Goal: Find specific page/section: Find specific page/section

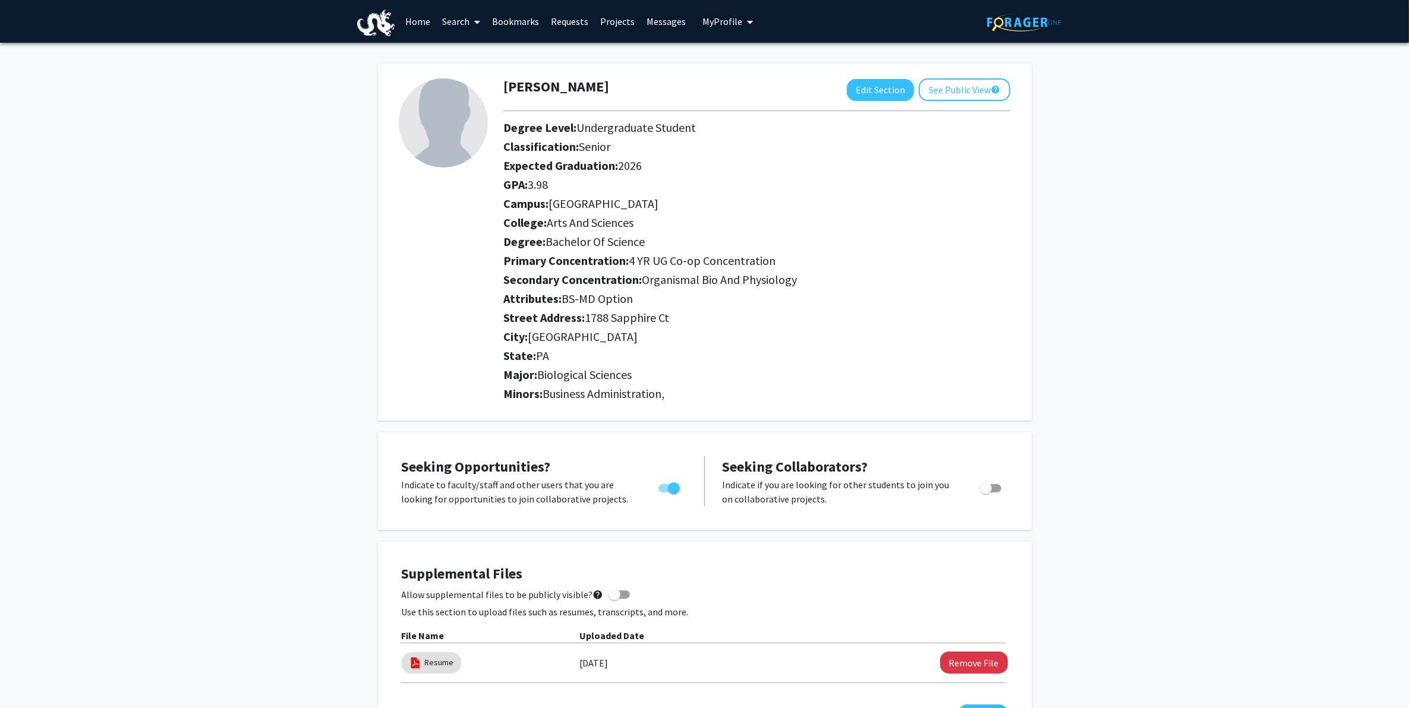
click at [503, 16] on link "Bookmarks" at bounding box center [515, 22] width 59 height 42
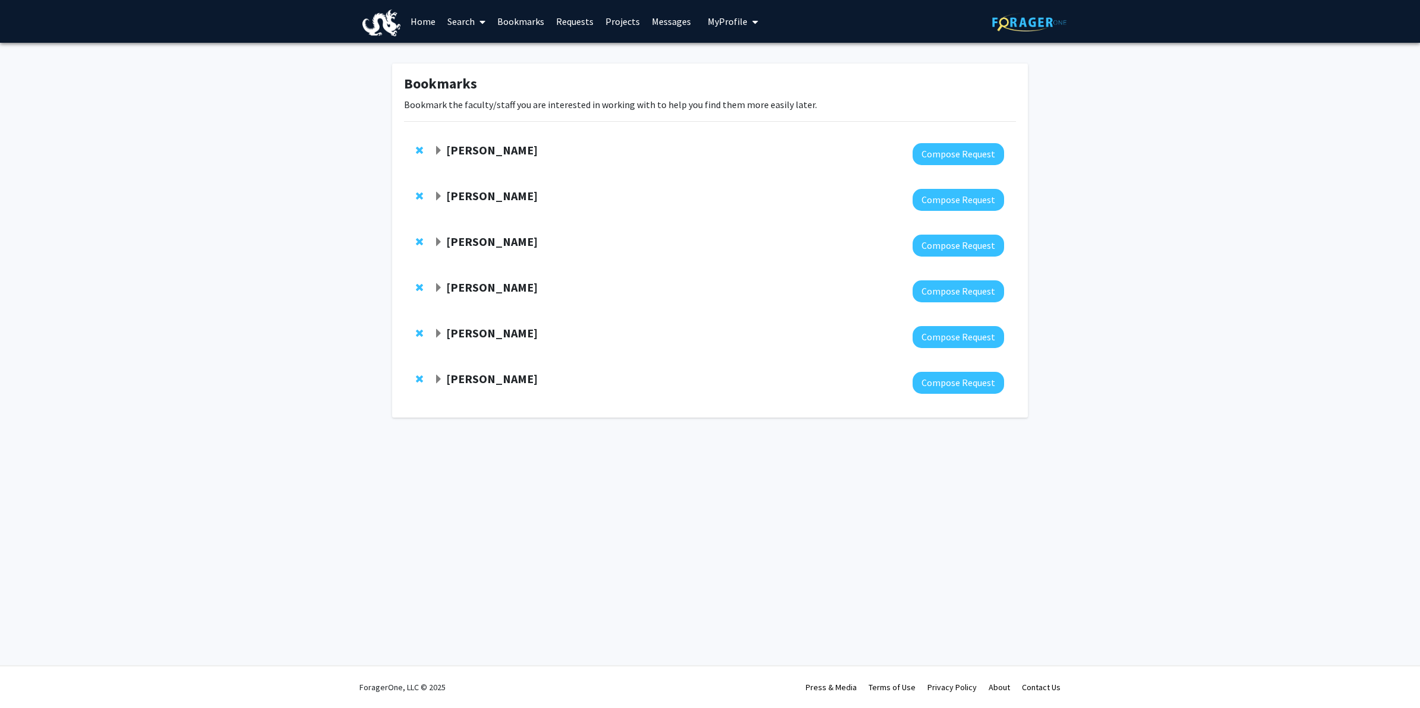
click at [633, 24] on link "Projects" at bounding box center [623, 22] width 46 height 42
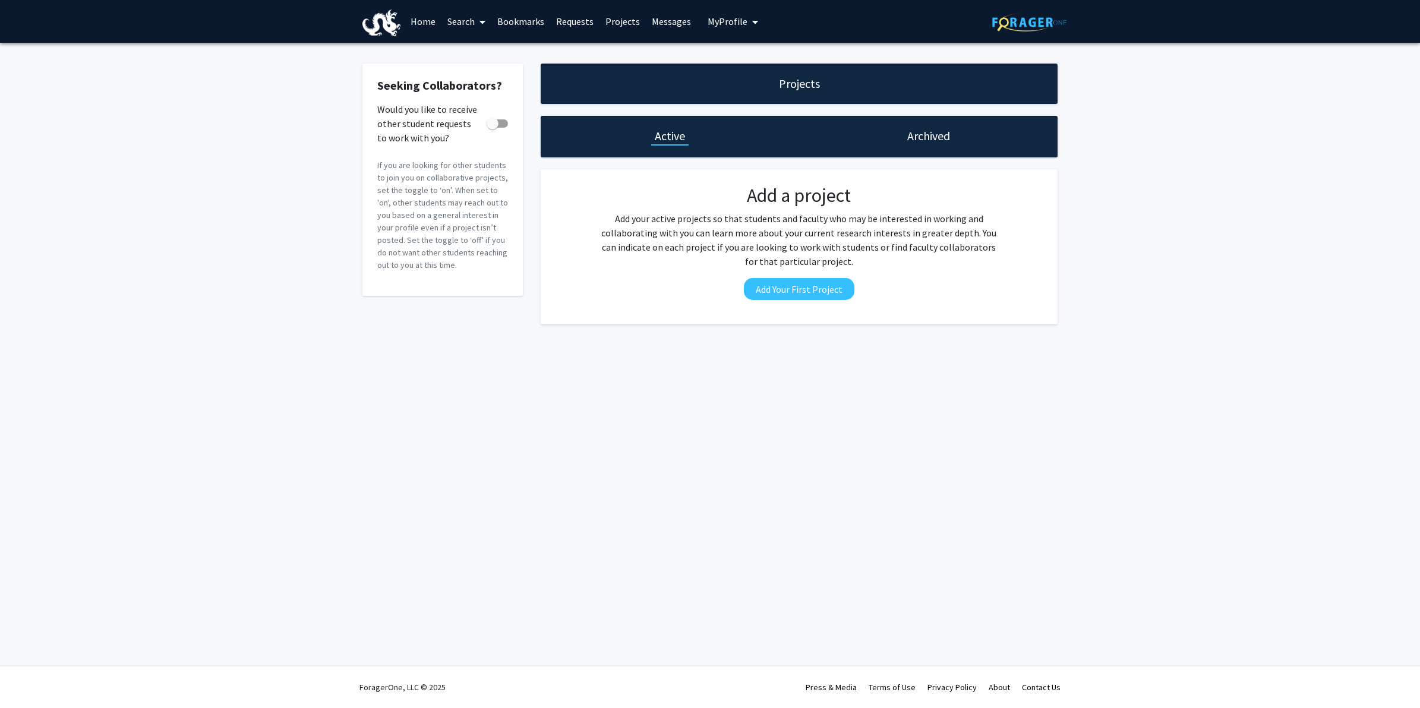
click at [466, 21] on link "Search" at bounding box center [467, 22] width 50 height 42
click at [469, 77] on span "Students" at bounding box center [478, 79] width 72 height 24
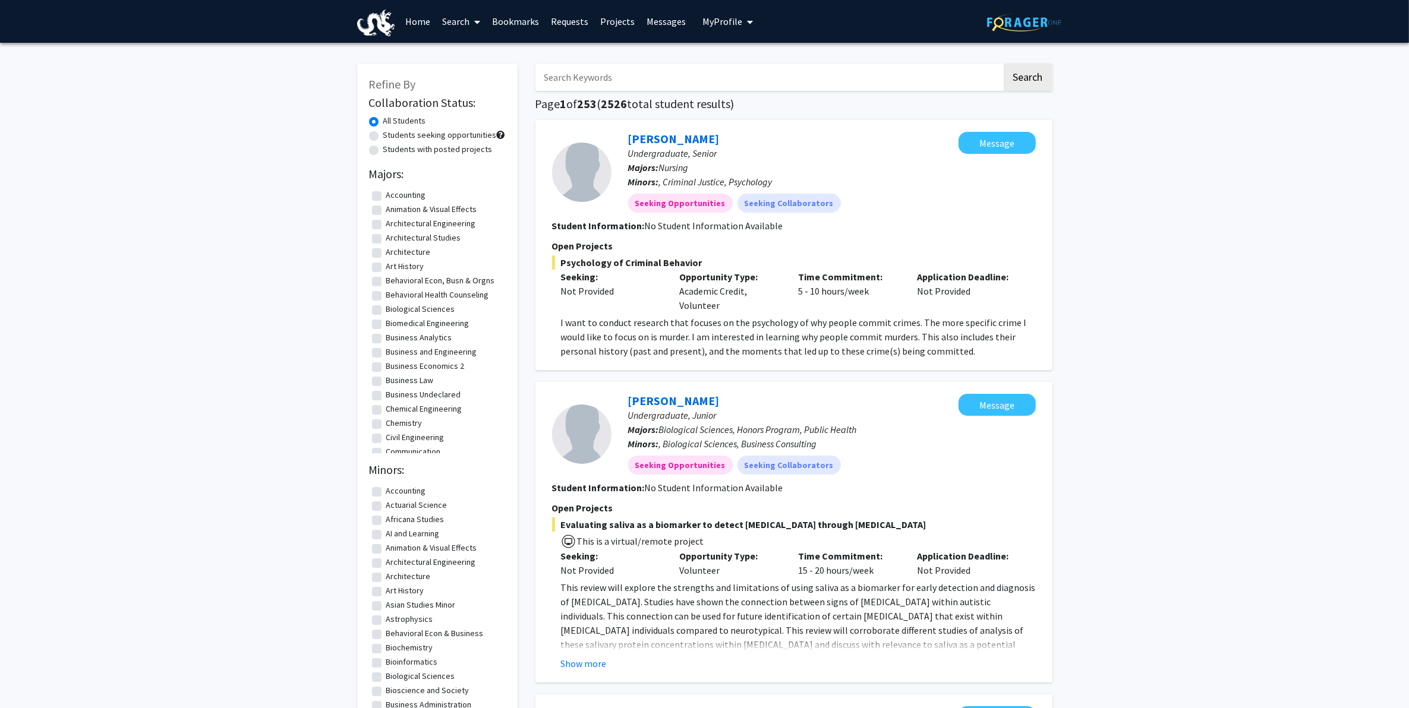
click at [679, 79] on input "Search Keywords" at bounding box center [768, 77] width 466 height 27
click at [462, 320] on label "Biomedical Engineering" at bounding box center [427, 323] width 83 height 12
click at [394, 320] on input "Biomedical Engineering" at bounding box center [390, 321] width 8 height 8
checkbox input "true"
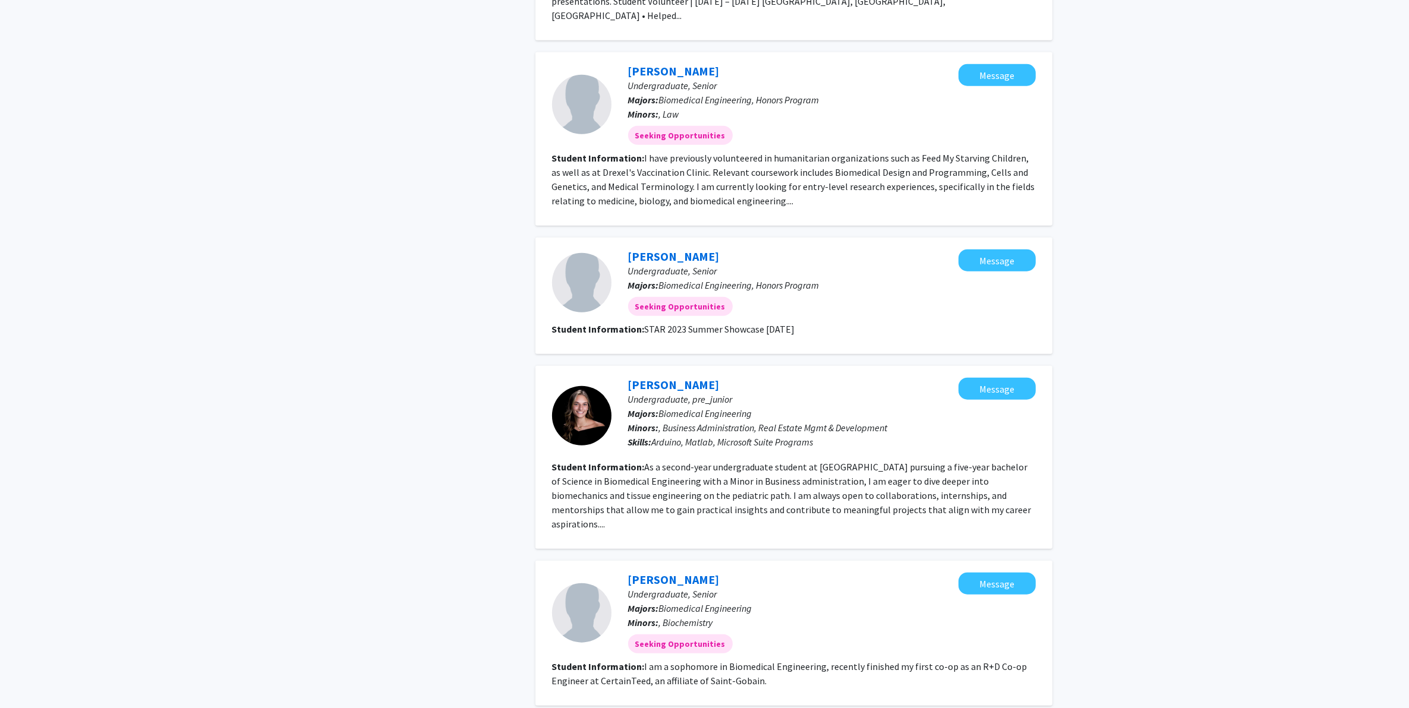
scroll to position [1379, 0]
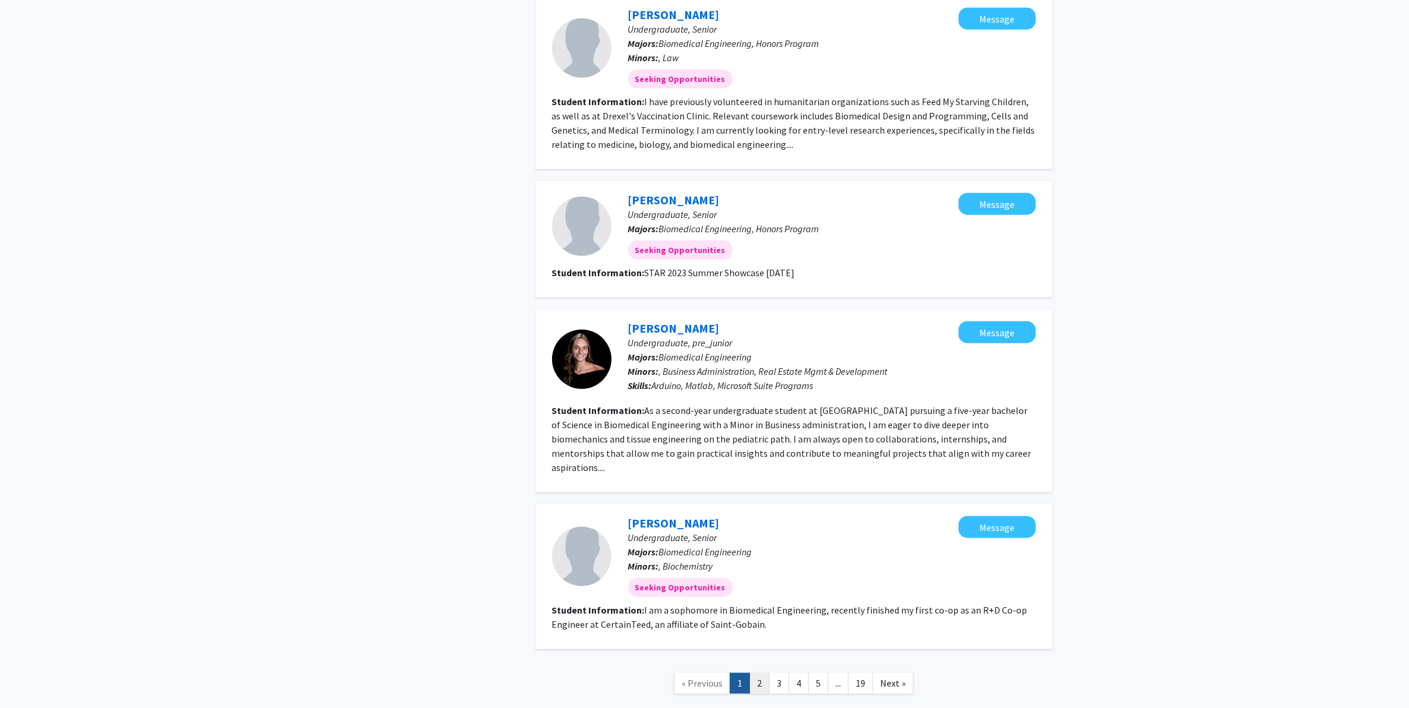
click at [759, 673] on link "2" at bounding box center [759, 683] width 20 height 21
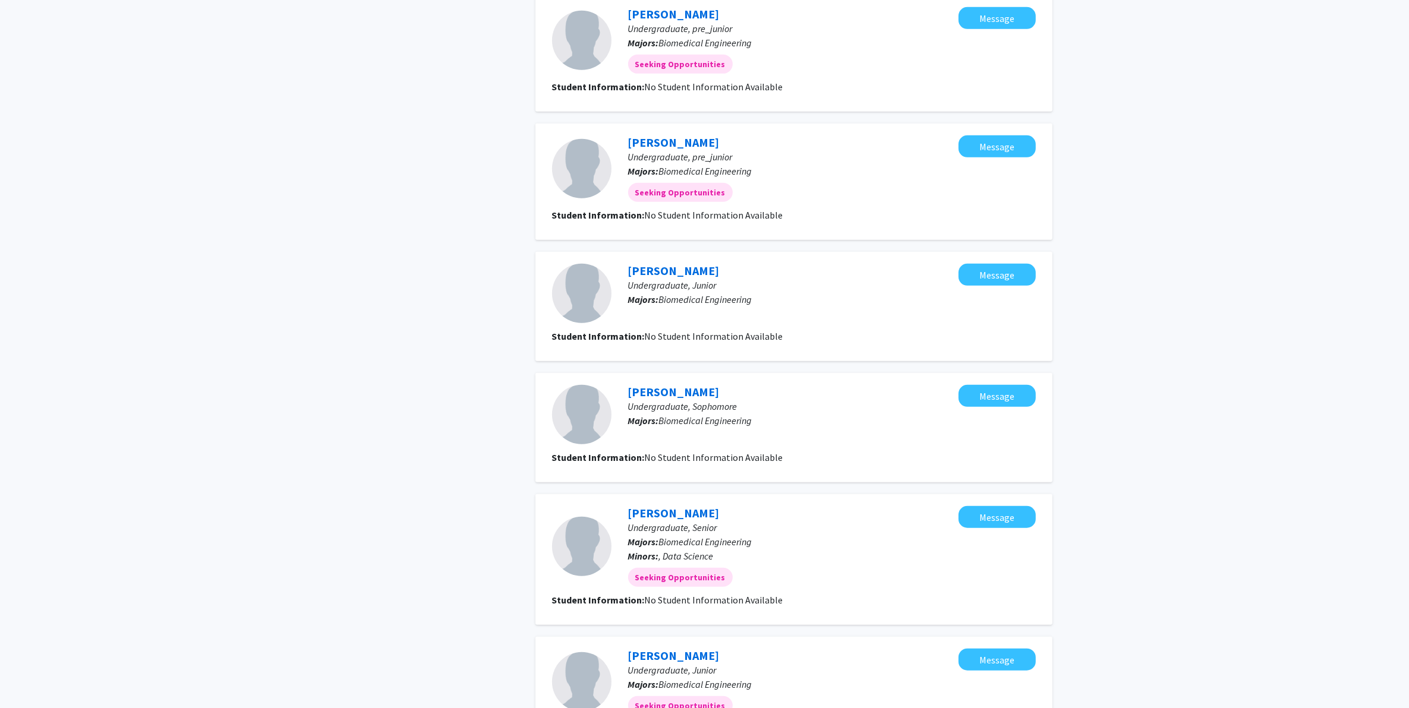
scroll to position [1014, 0]
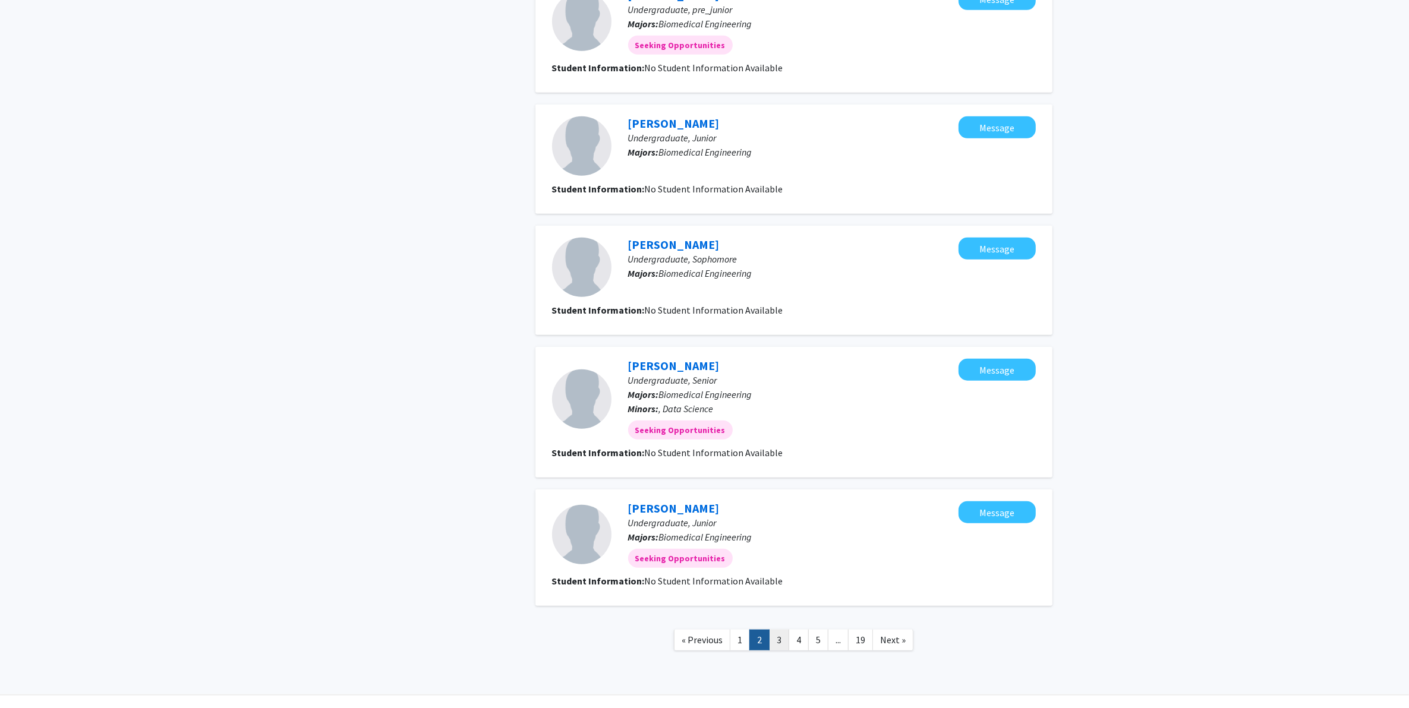
click at [786, 630] on link "3" at bounding box center [779, 640] width 20 height 21
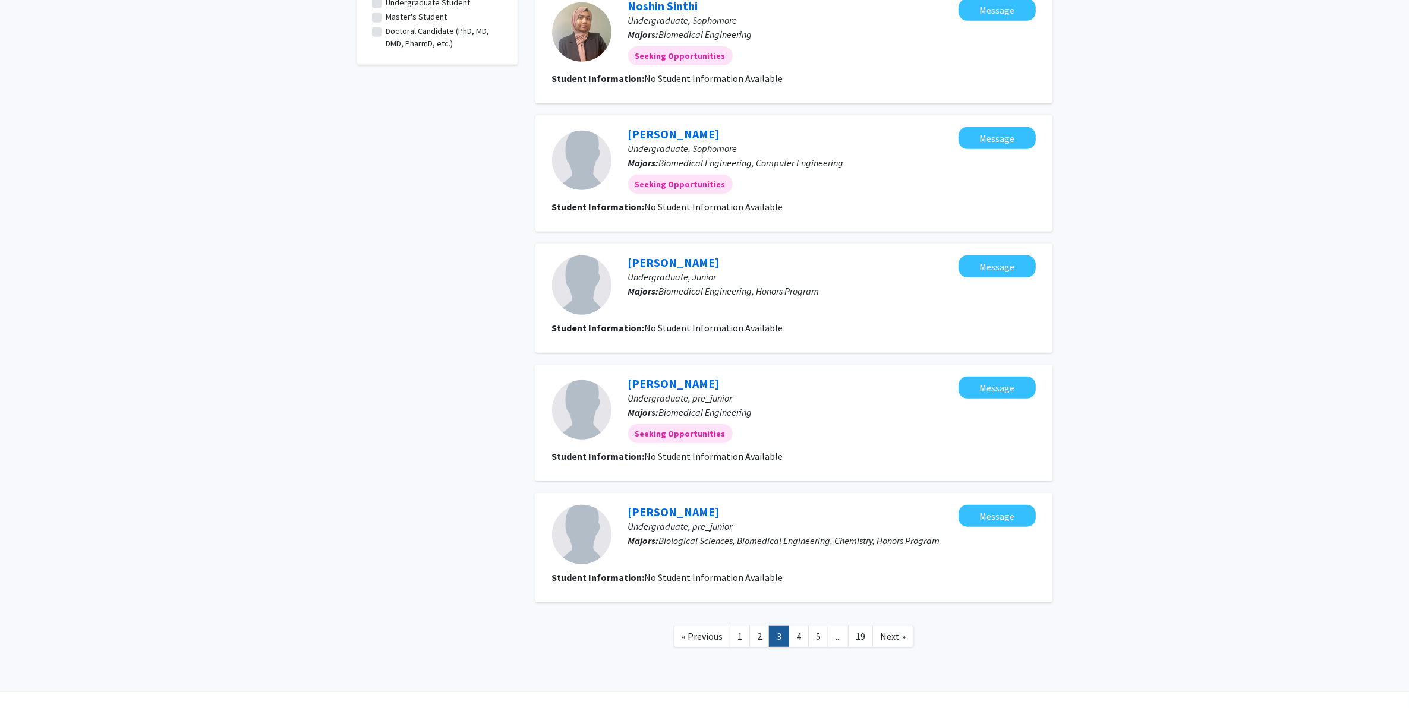
scroll to position [809, 0]
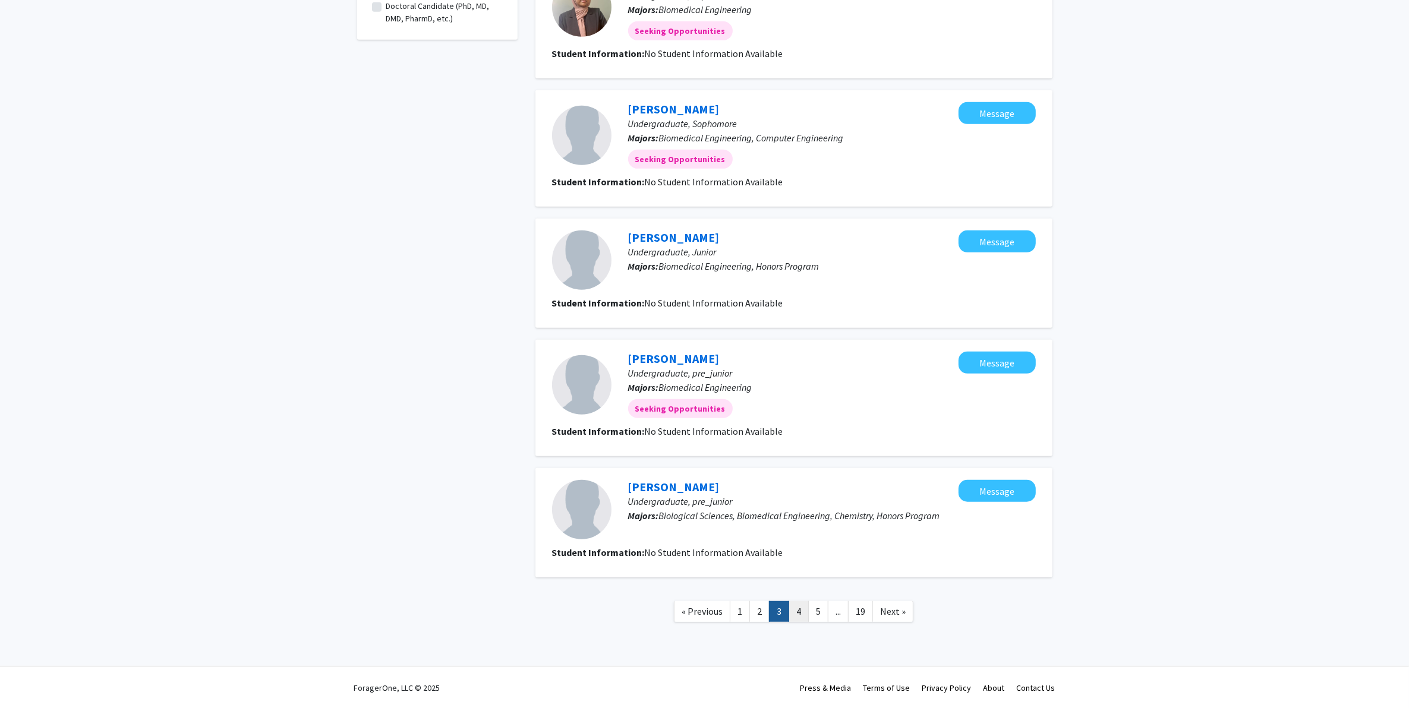
click at [800, 604] on link "4" at bounding box center [799, 611] width 20 height 21
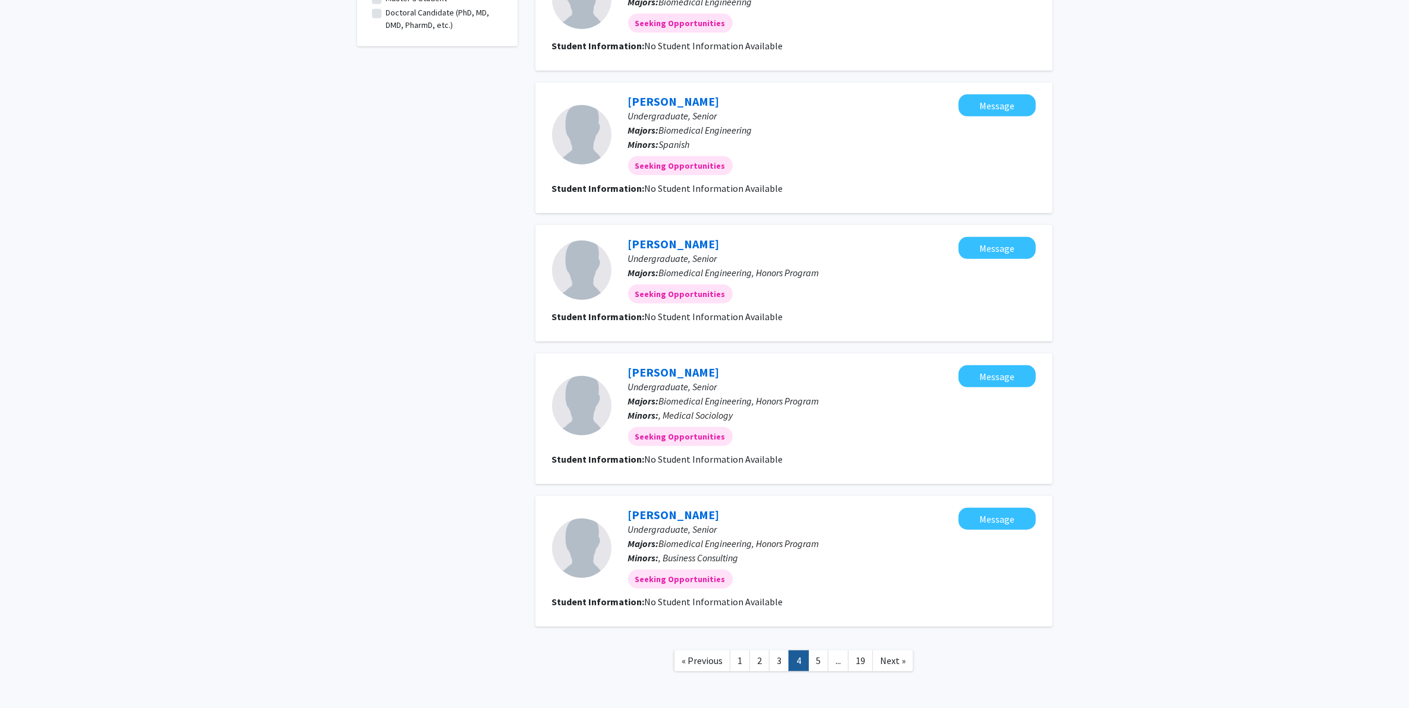
scroll to position [852, 0]
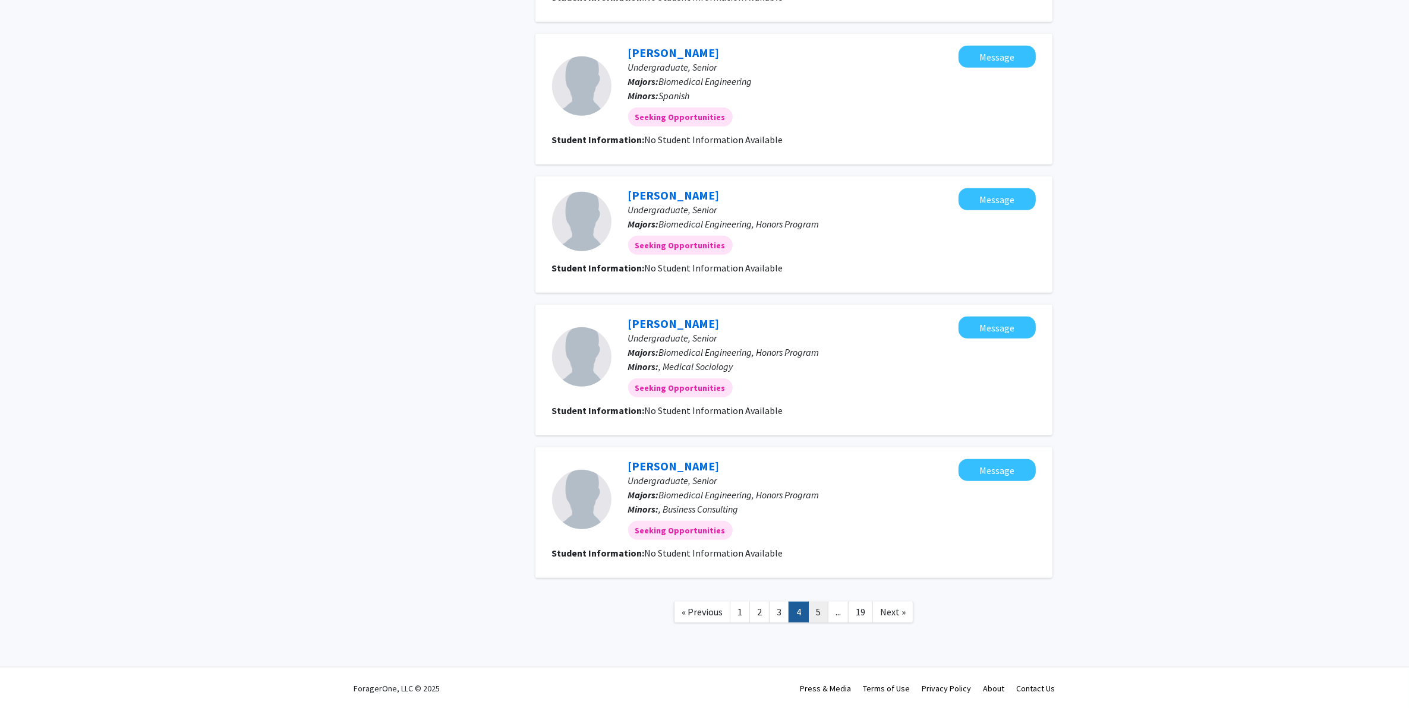
click at [823, 610] on link "5" at bounding box center [818, 612] width 20 height 21
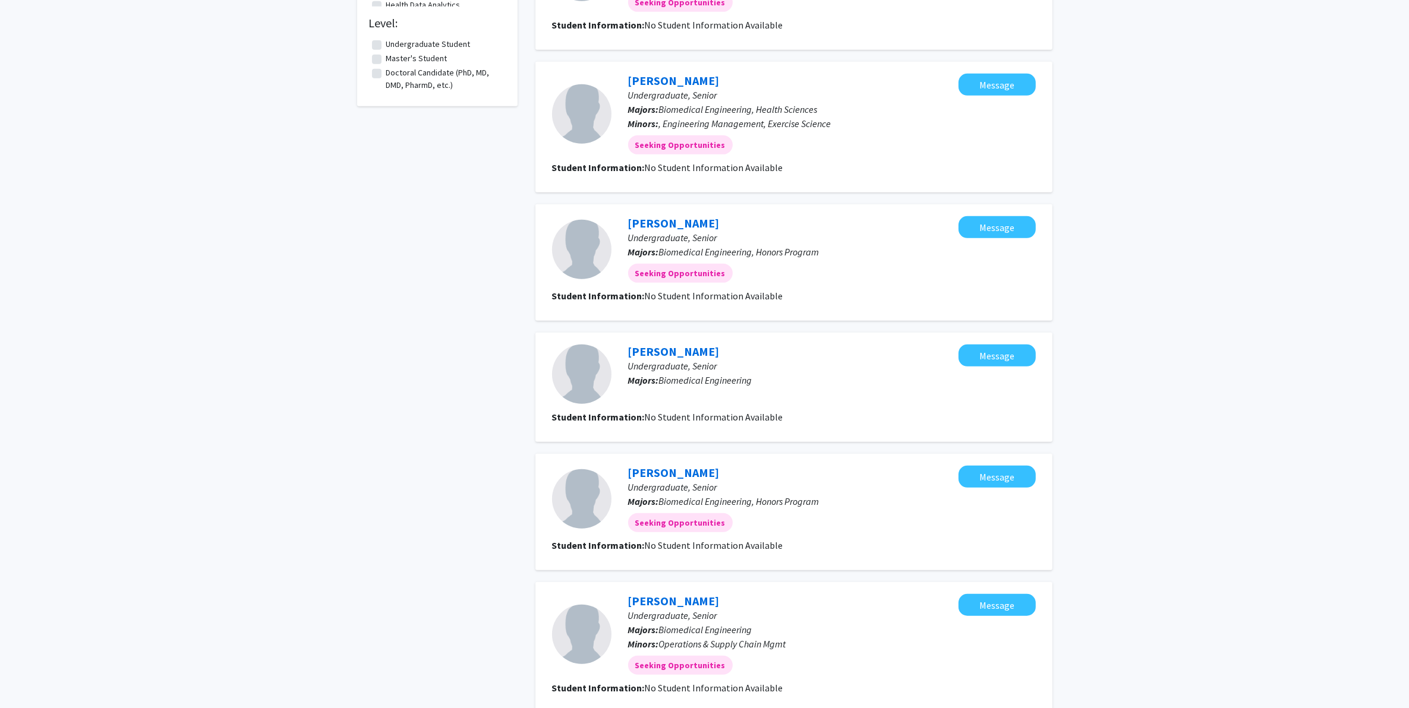
scroll to position [878, 0]
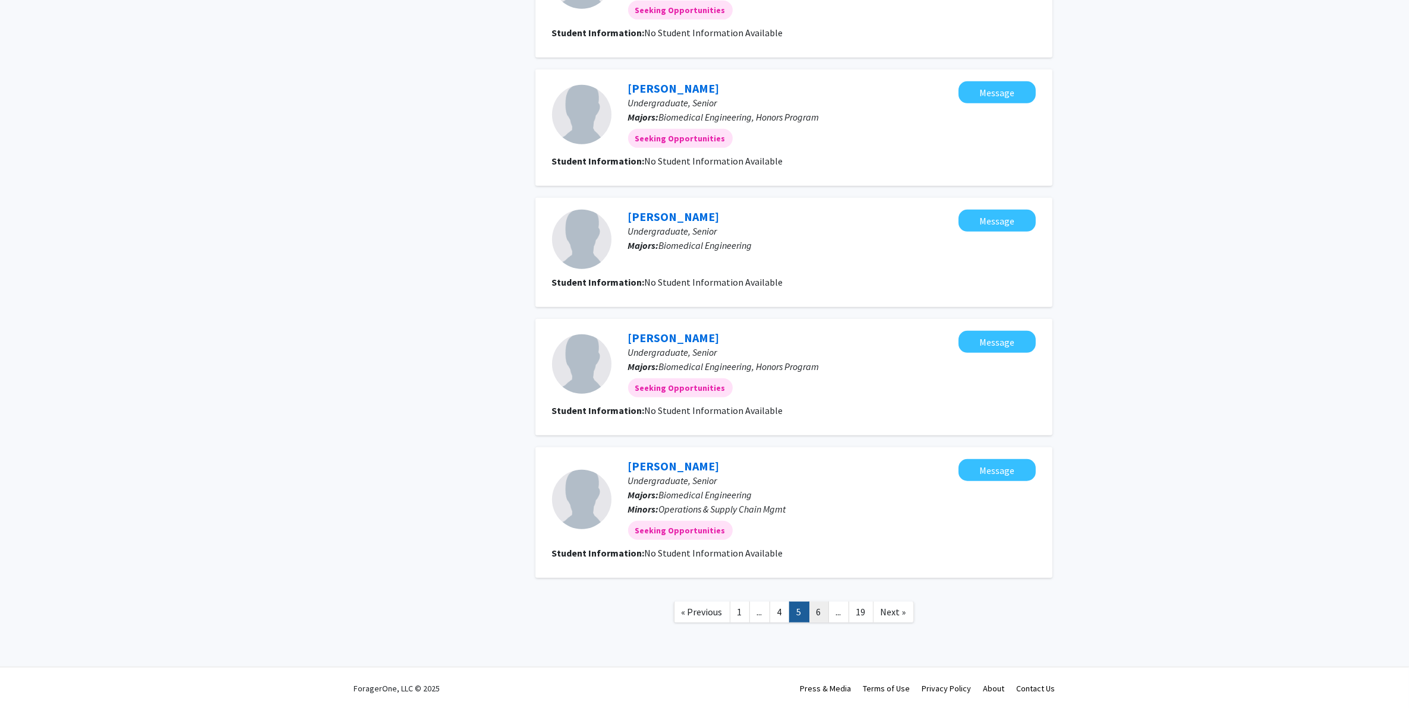
click at [817, 618] on link "6" at bounding box center [819, 612] width 20 height 21
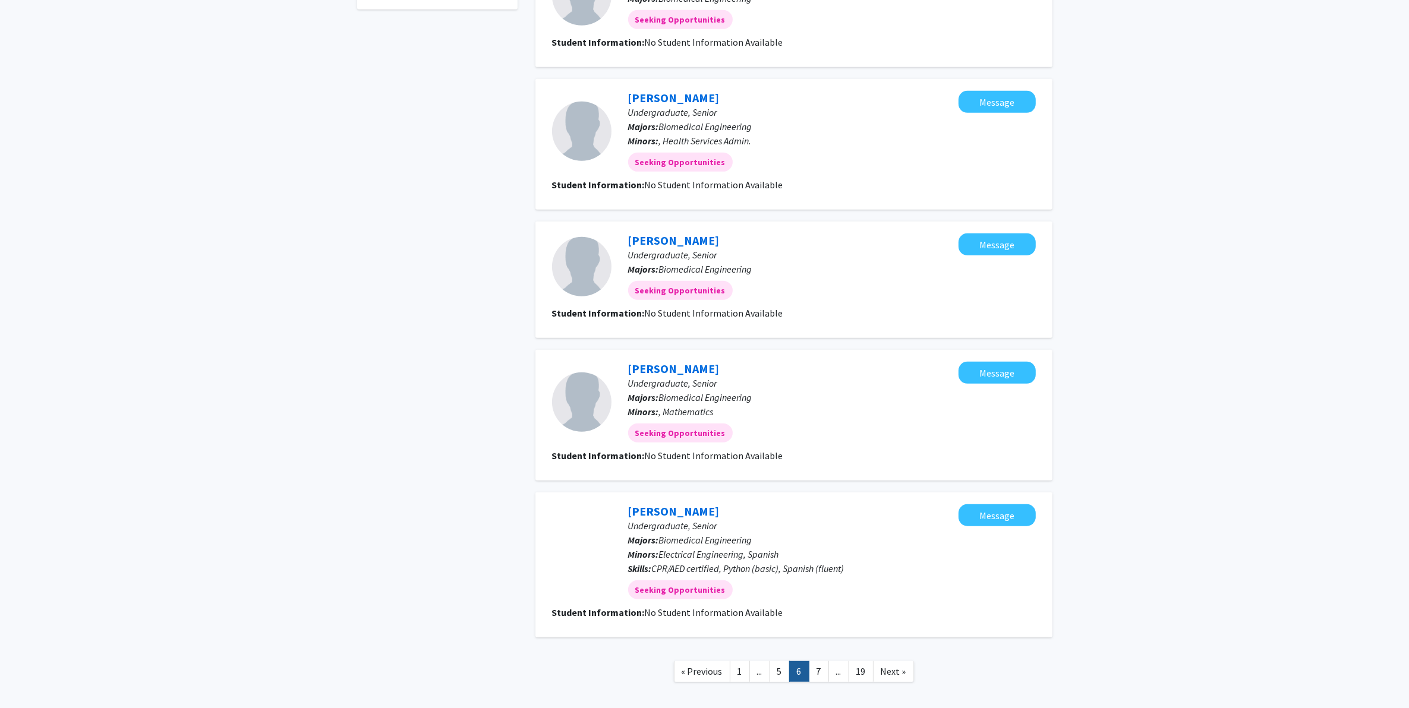
scroll to position [899, 0]
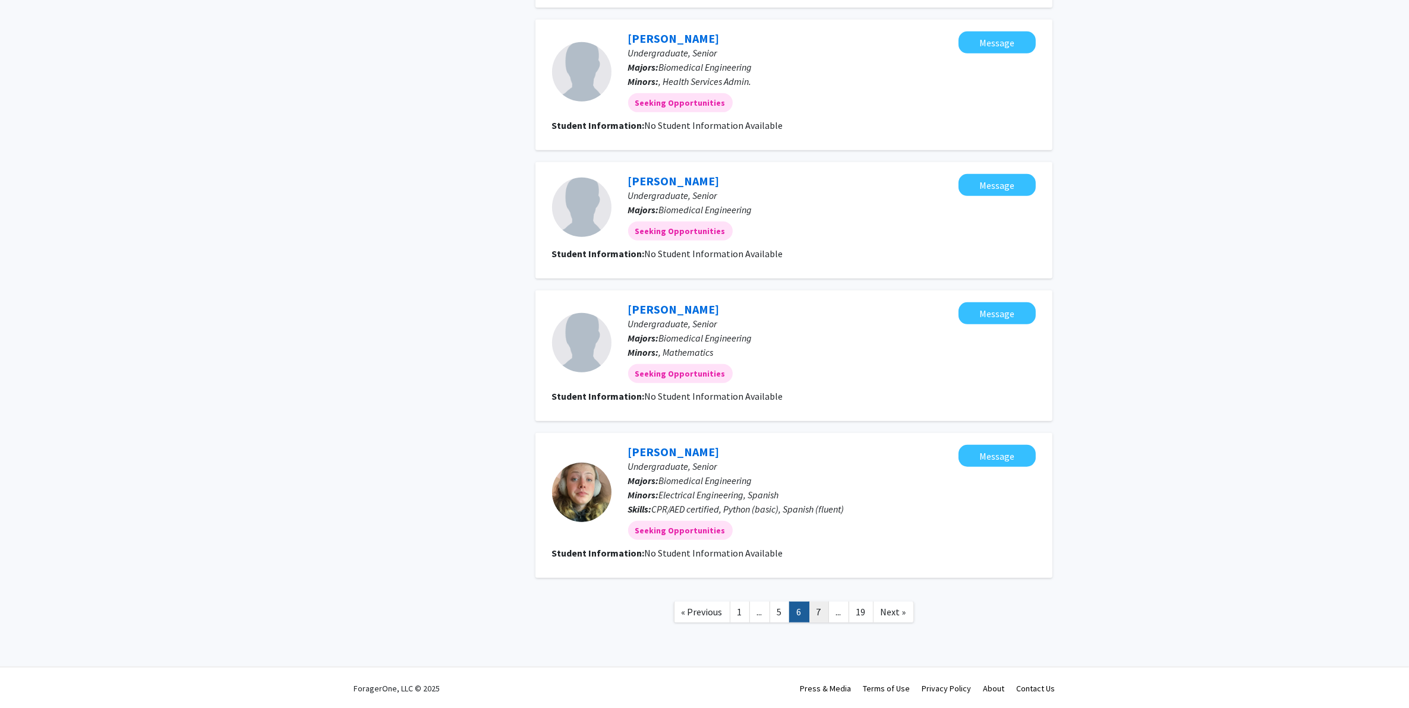
click at [827, 602] on link "7" at bounding box center [819, 612] width 20 height 21
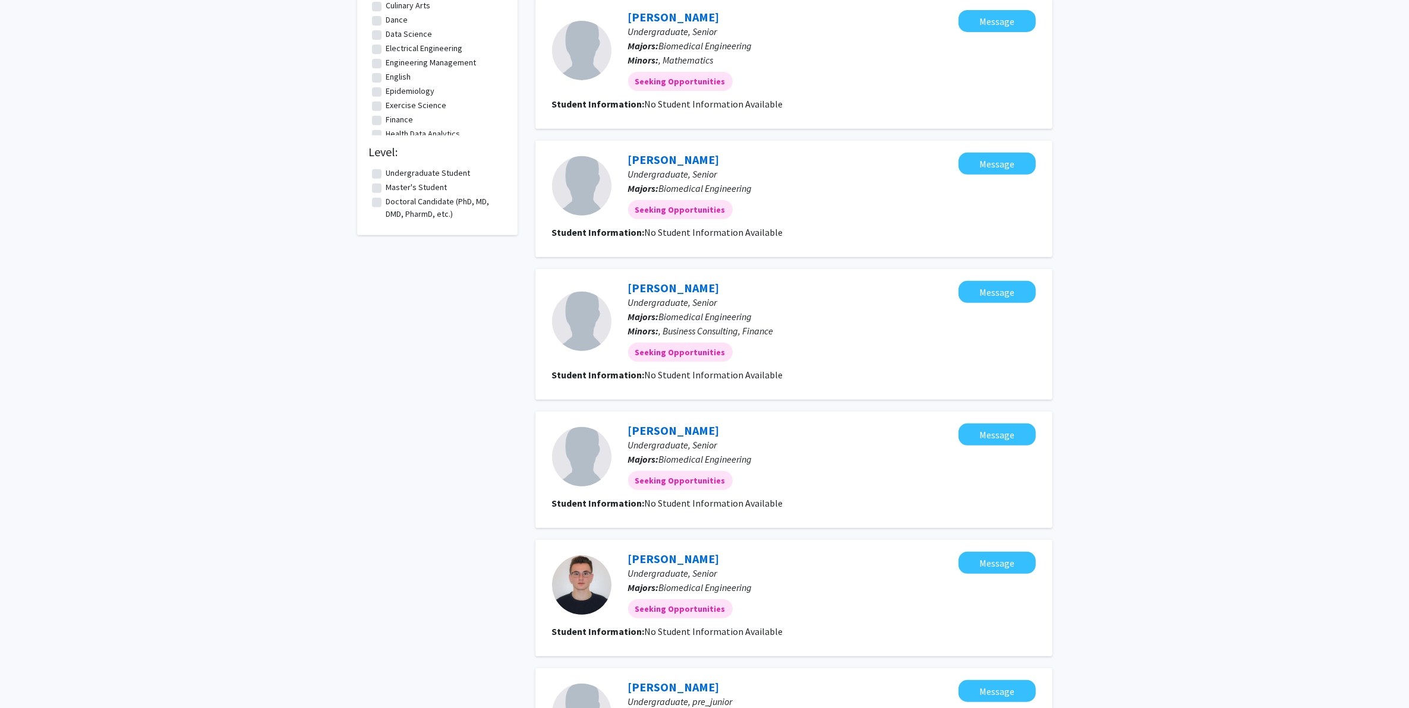
scroll to position [821, 0]
